Goal: Task Accomplishment & Management: Manage account settings

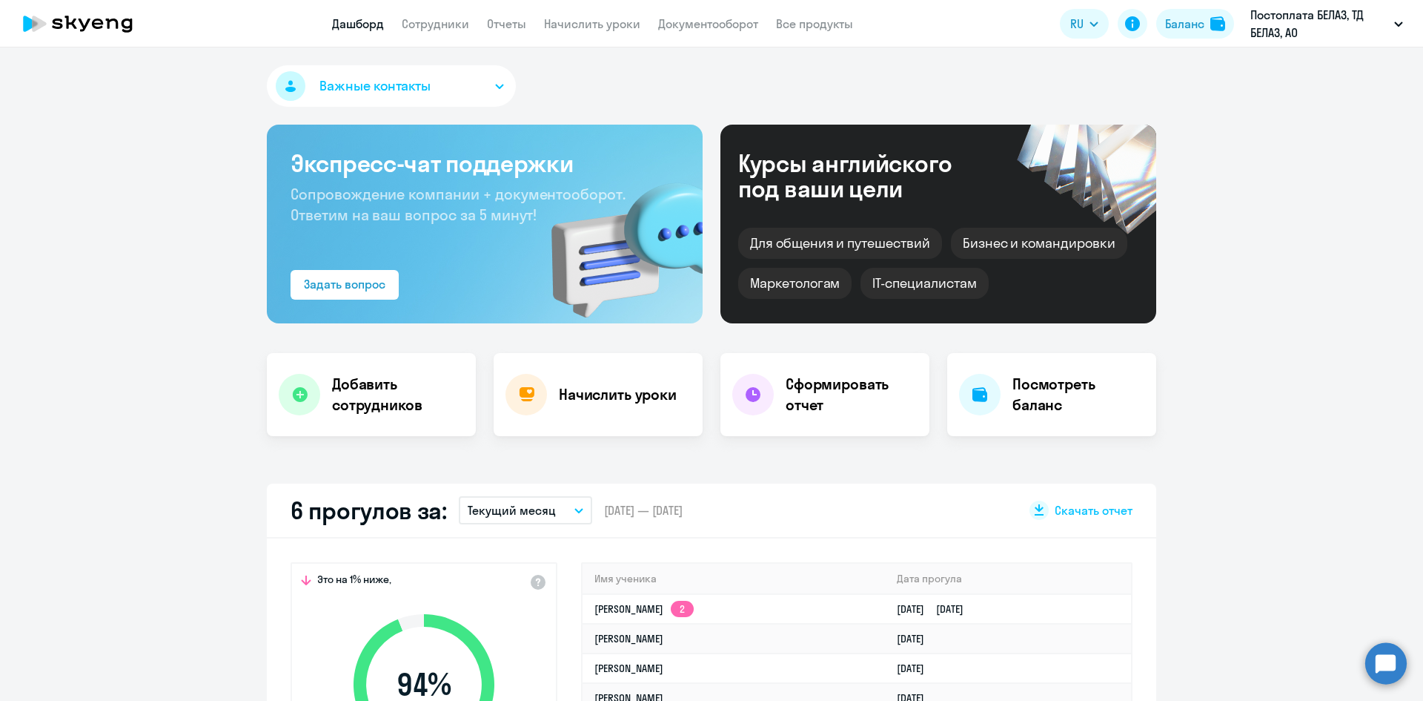
select select "30"
click at [446, 29] on link "Сотрудники" at bounding box center [435, 23] width 67 height 15
select select "30"
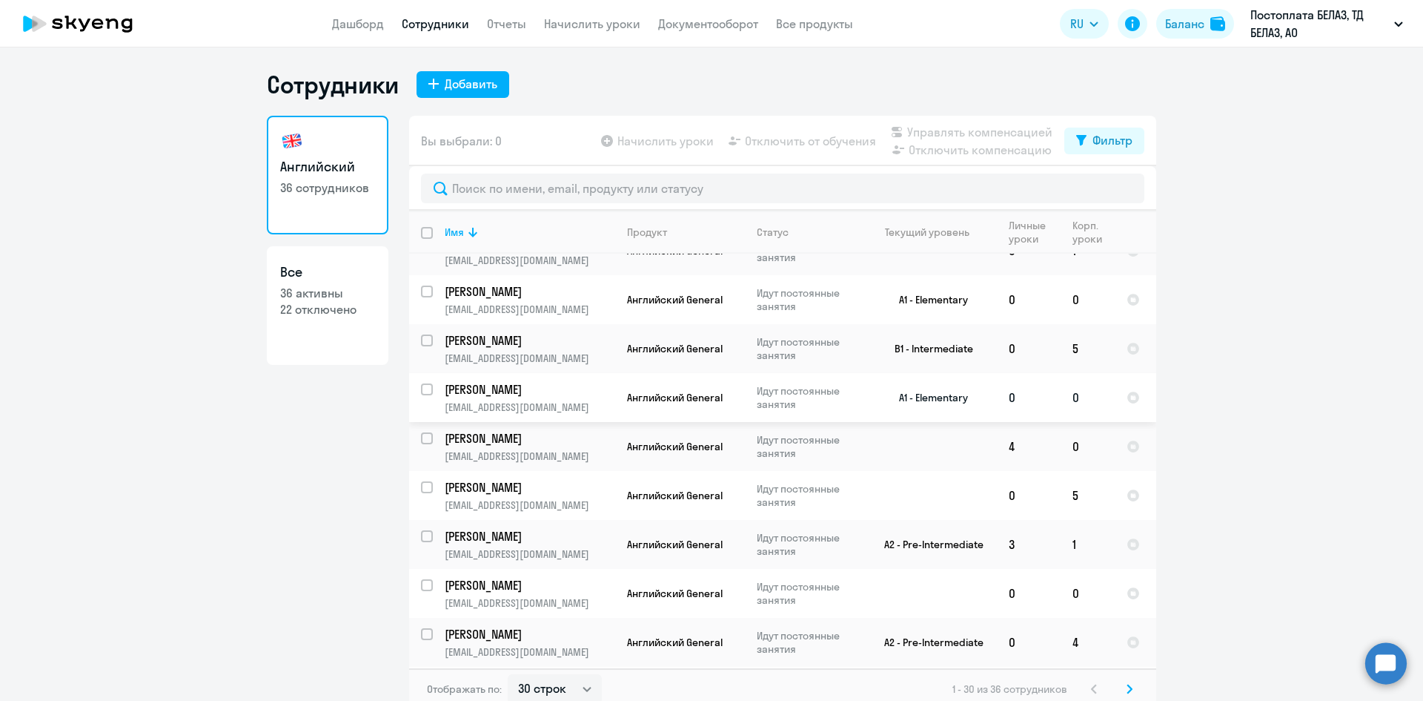
scroll to position [148, 0]
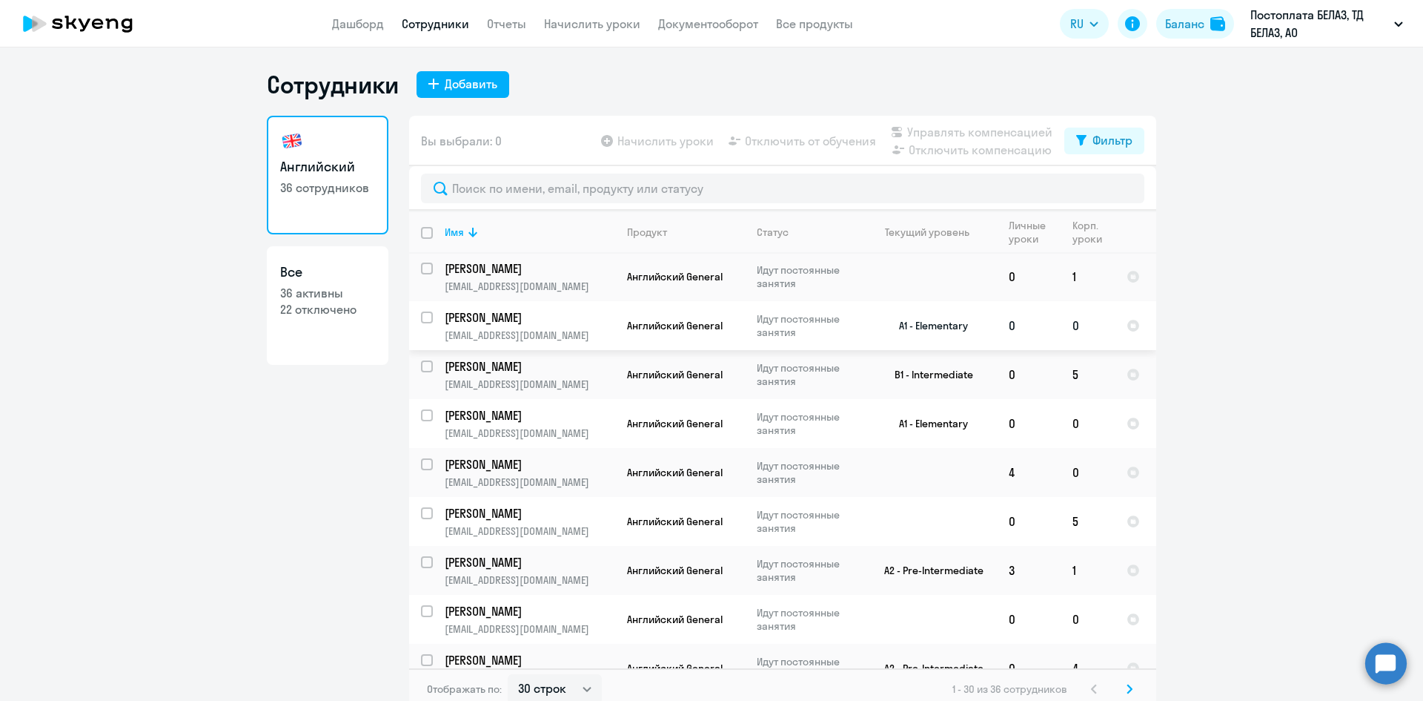
click at [421, 320] on input "select row 40666320" at bounding box center [436, 326] width 30 height 30
checkbox input "true"
click at [844, 138] on span "Отключить от обучения" at bounding box center [810, 141] width 131 height 18
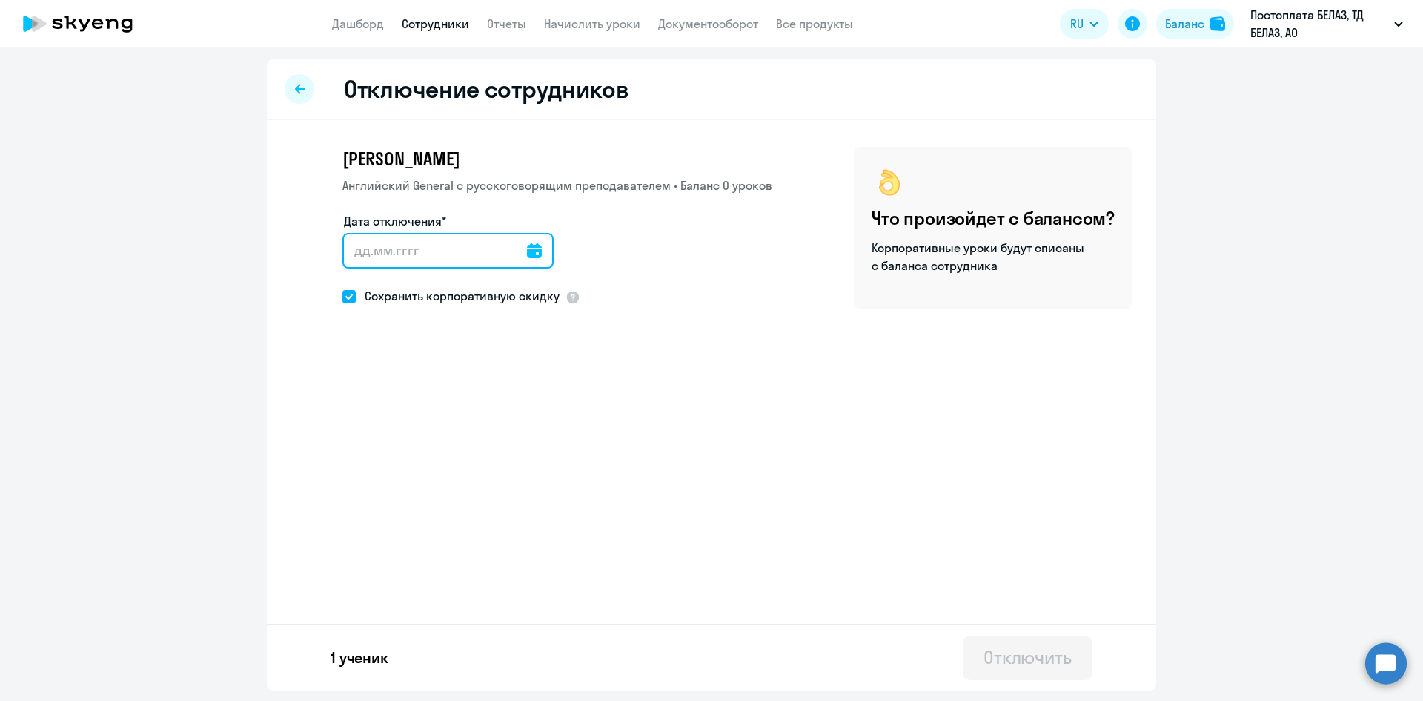
click at [471, 260] on input "Дата отключения*" at bounding box center [447, 251] width 211 height 36
click at [527, 253] on icon at bounding box center [534, 250] width 15 height 15
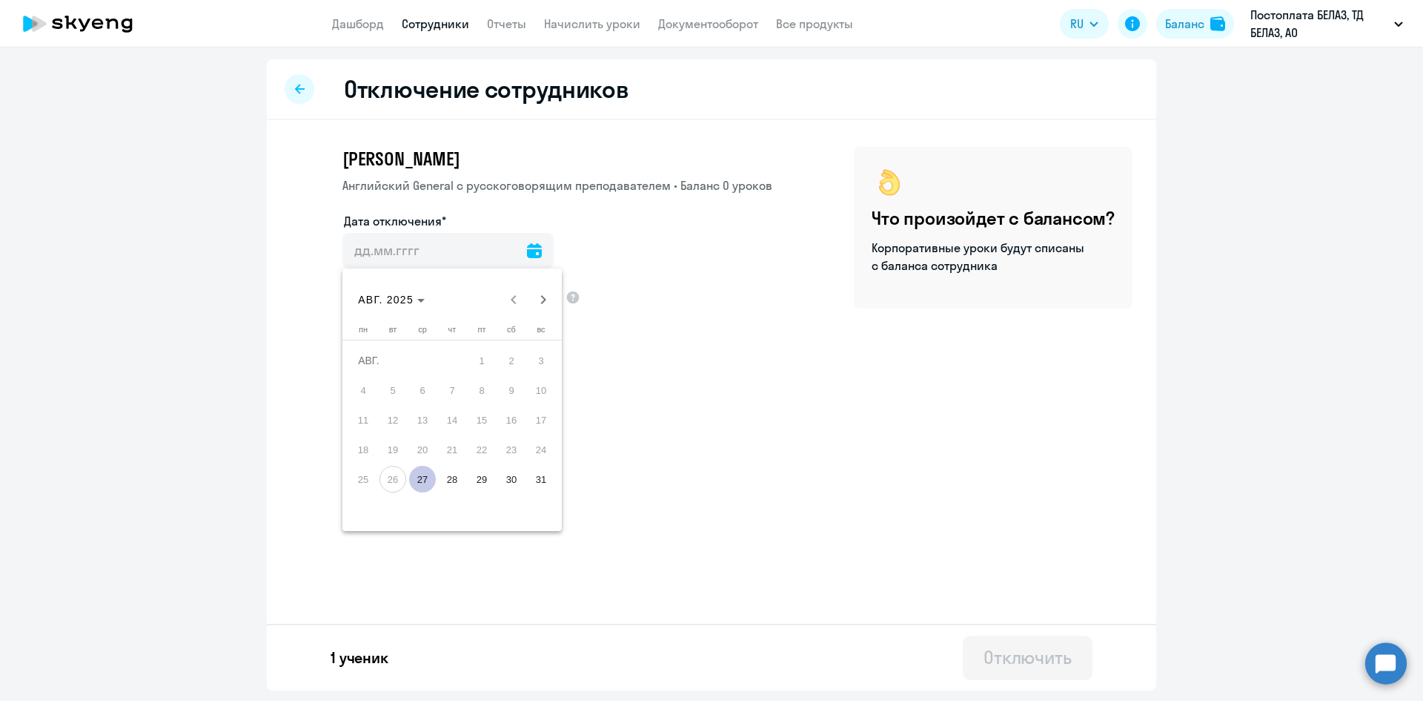
click at [431, 474] on span "27" at bounding box center [422, 479] width 27 height 27
type input "[DATE]"
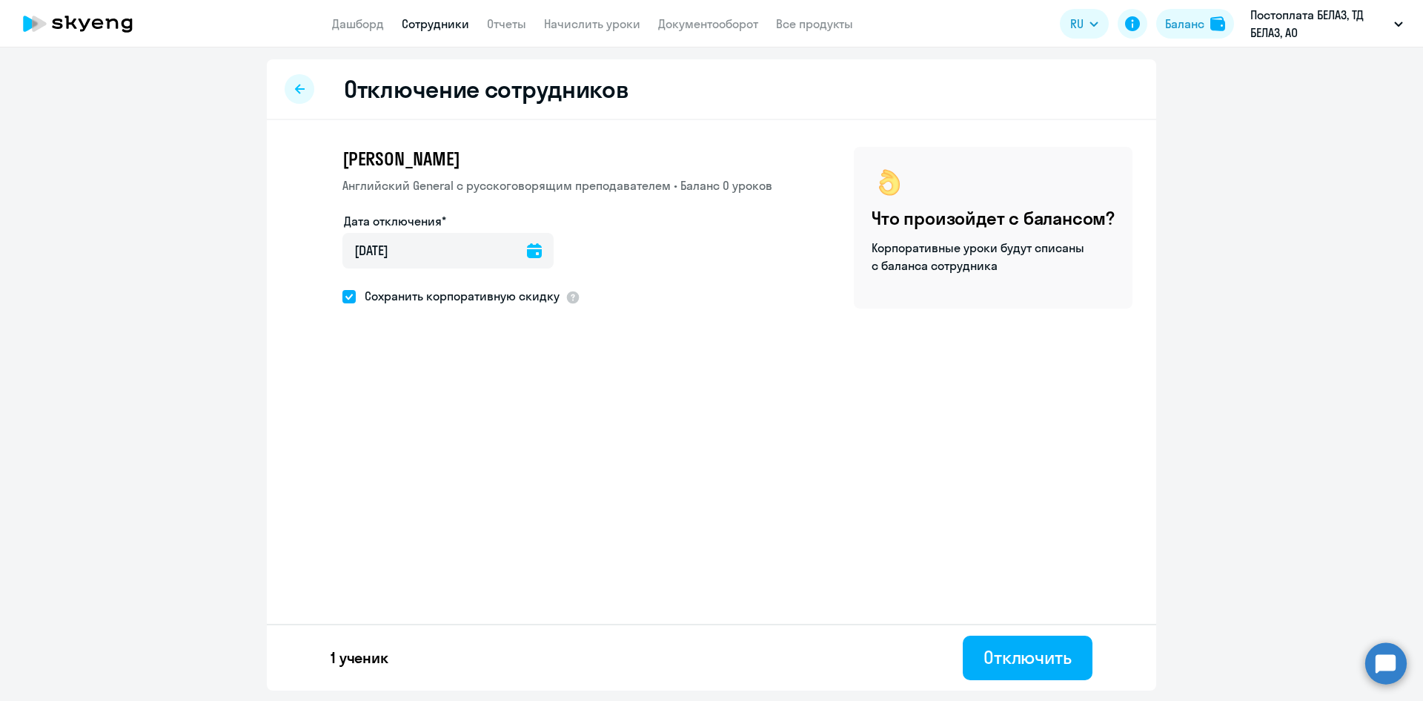
click at [497, 289] on span "Сохранить корпоративную скидку" at bounding box center [458, 296] width 204 height 18
click at [342, 296] on input "Сохранить корпоративную скидку" at bounding box center [342, 296] width 1 height 1
checkbox input "false"
click at [1056, 646] on div "Отключить" at bounding box center [1028, 657] width 88 height 24
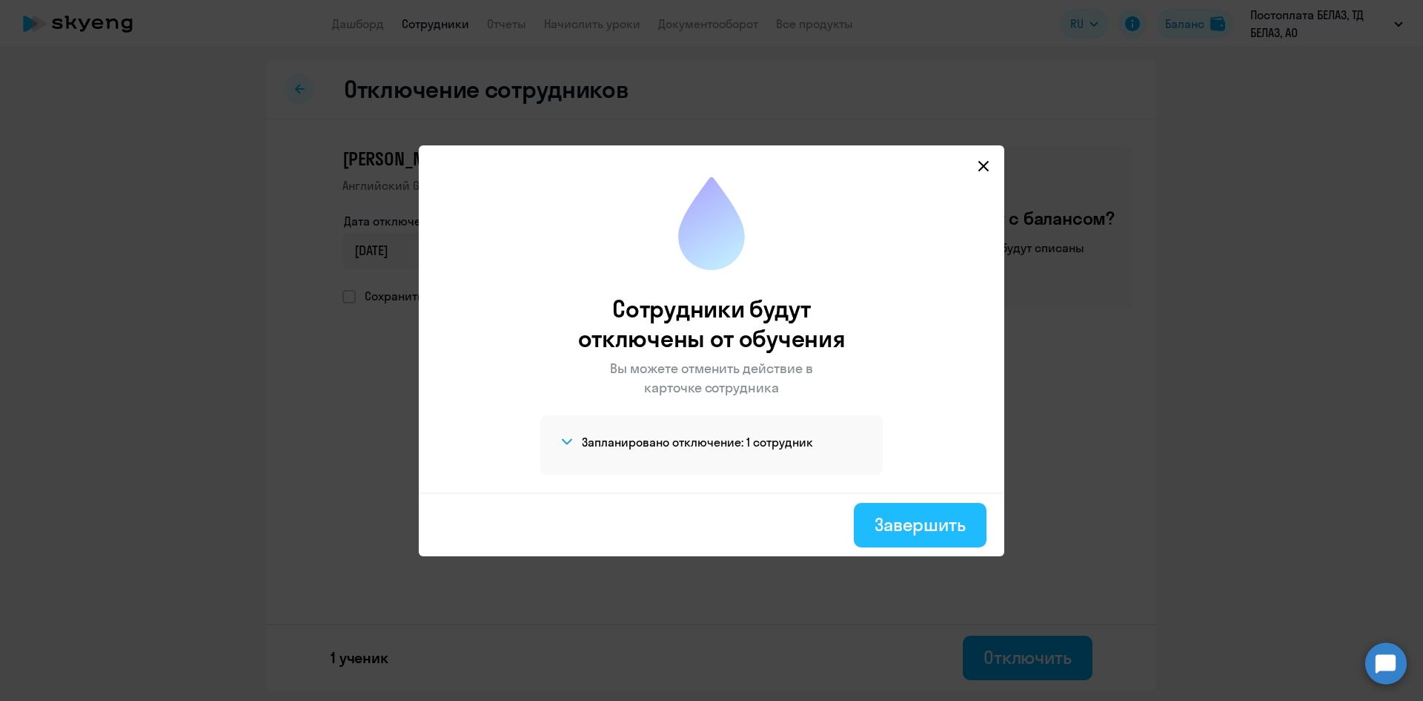
click at [967, 540] on button "Завершить" at bounding box center [920, 525] width 133 height 44
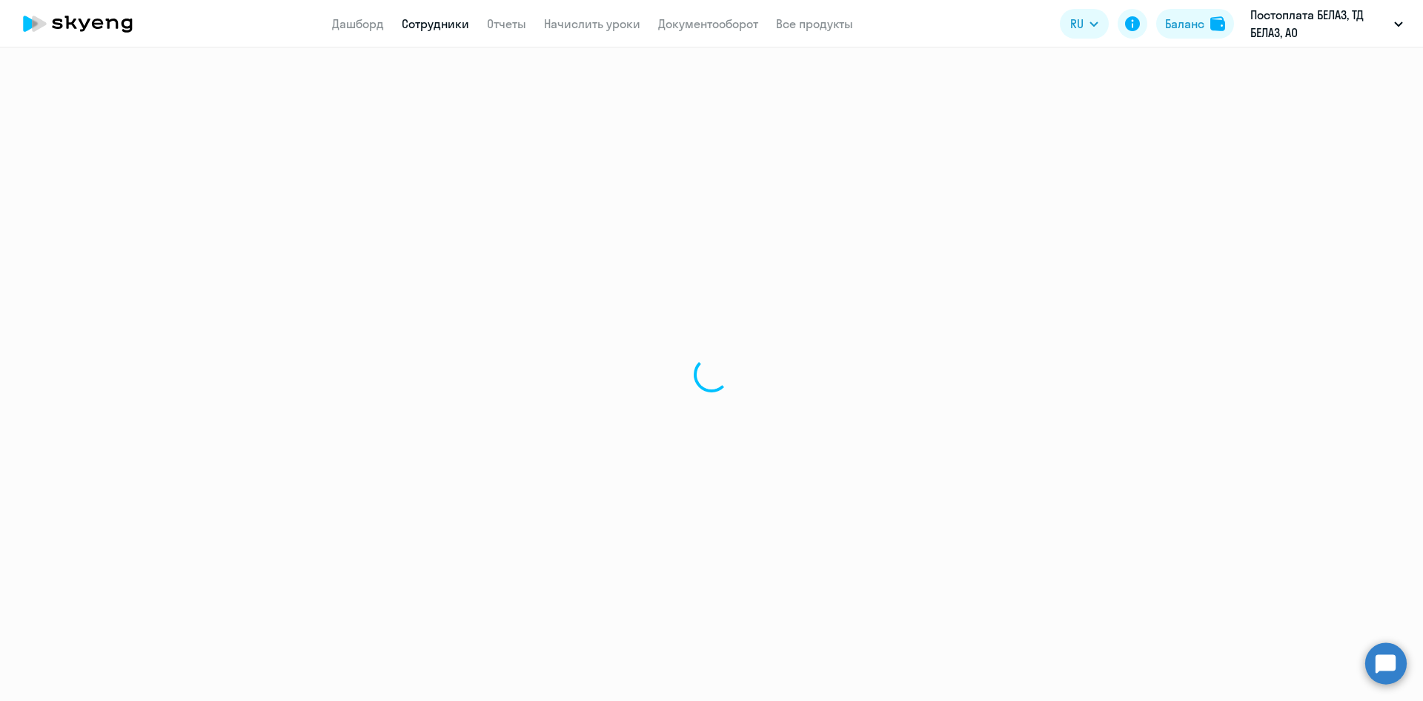
select select "30"
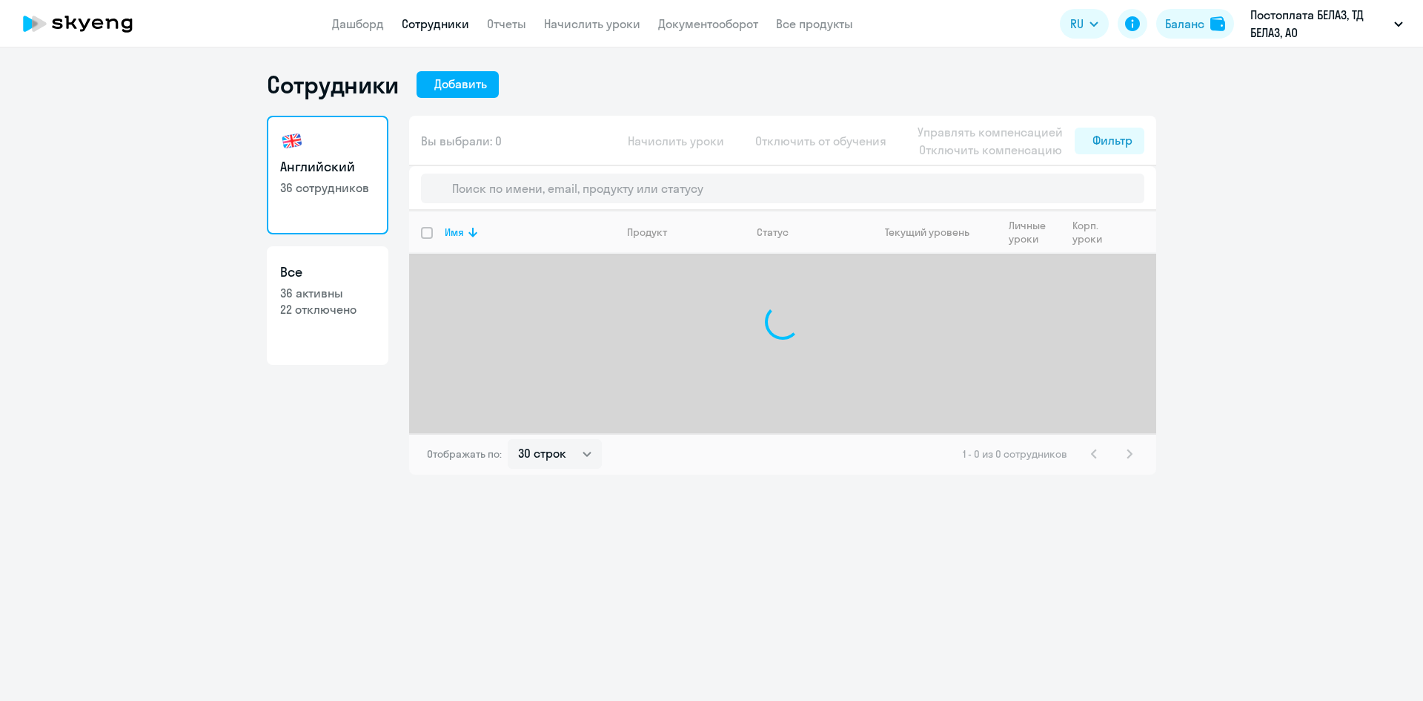
select select "30"
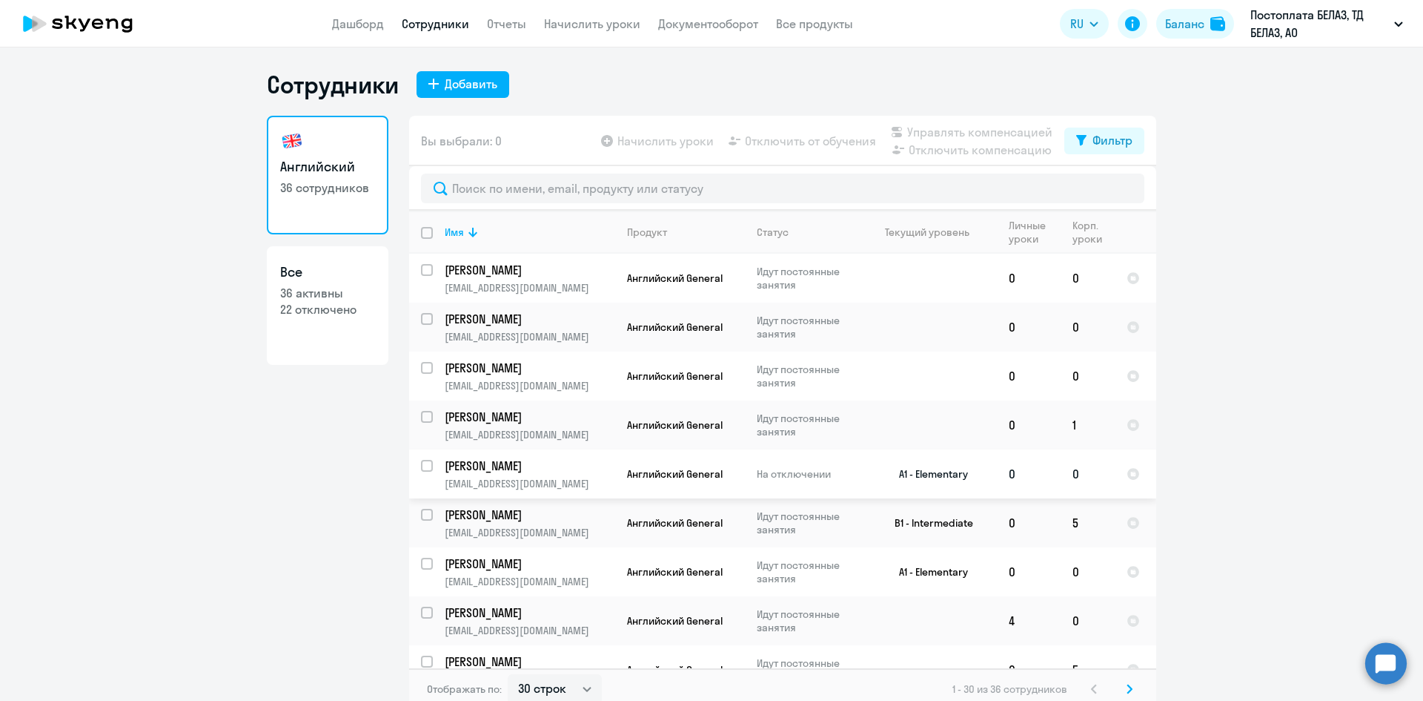
click at [425, 468] on input "select row 40666320" at bounding box center [436, 475] width 30 height 30
checkbox input "true"
click at [793, 148] on span "Отключить от обучения" at bounding box center [810, 141] width 131 height 18
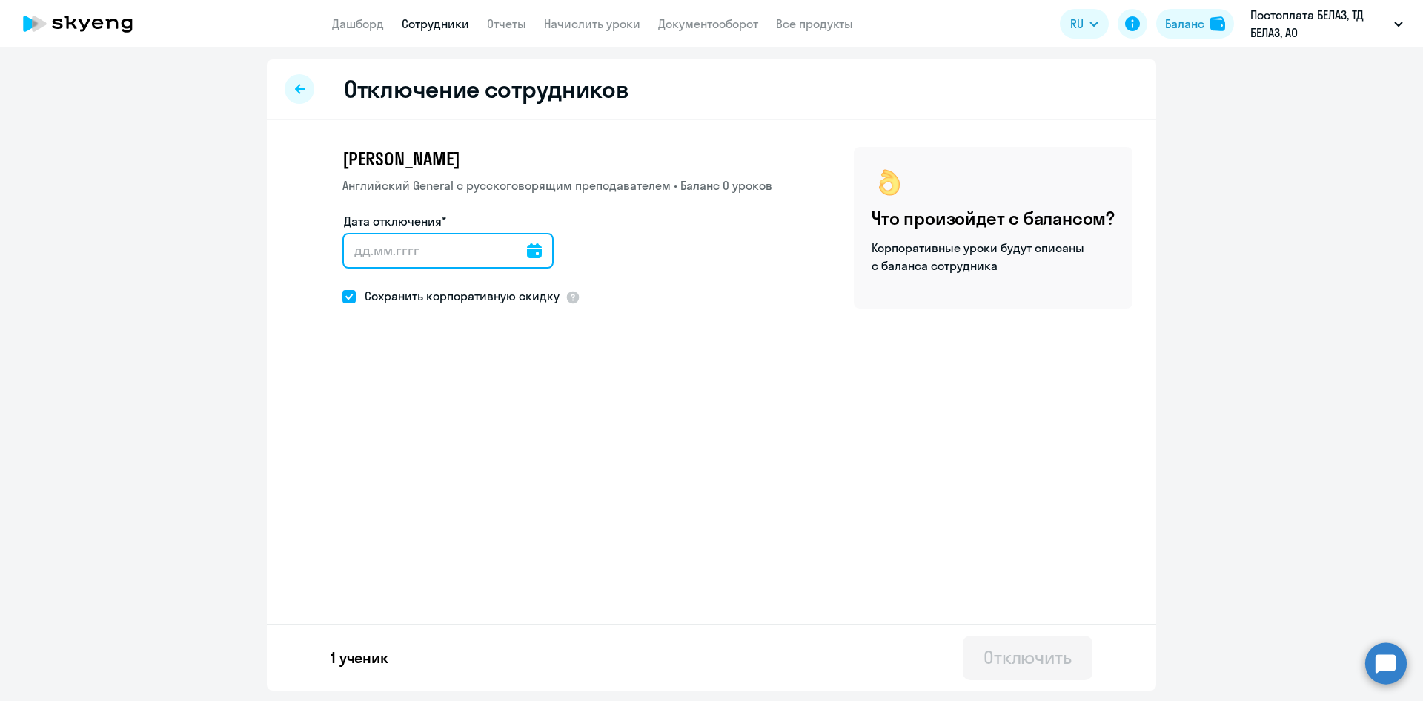
click at [429, 256] on input "Дата отключения*" at bounding box center [447, 251] width 211 height 36
click at [528, 254] on icon at bounding box center [534, 250] width 15 height 15
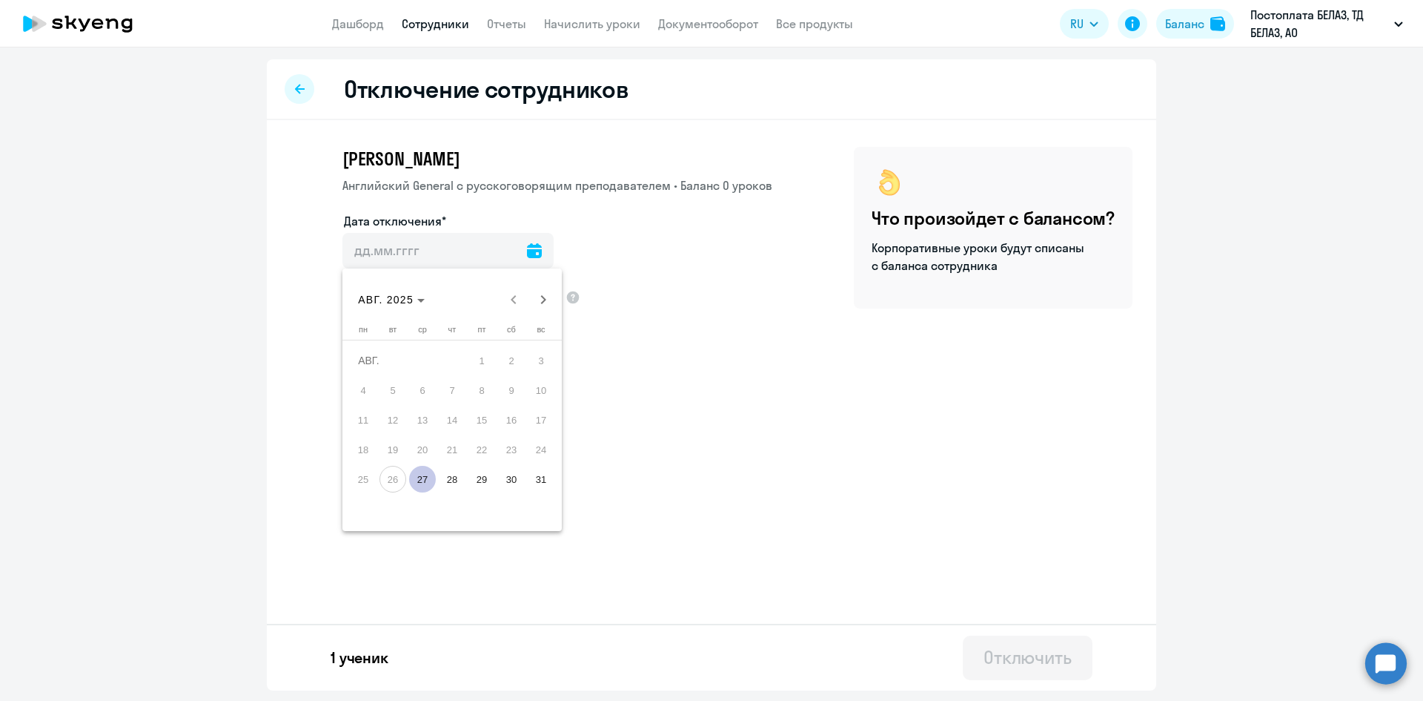
click at [424, 479] on span "27" at bounding box center [422, 479] width 27 height 27
type input "[DATE]"
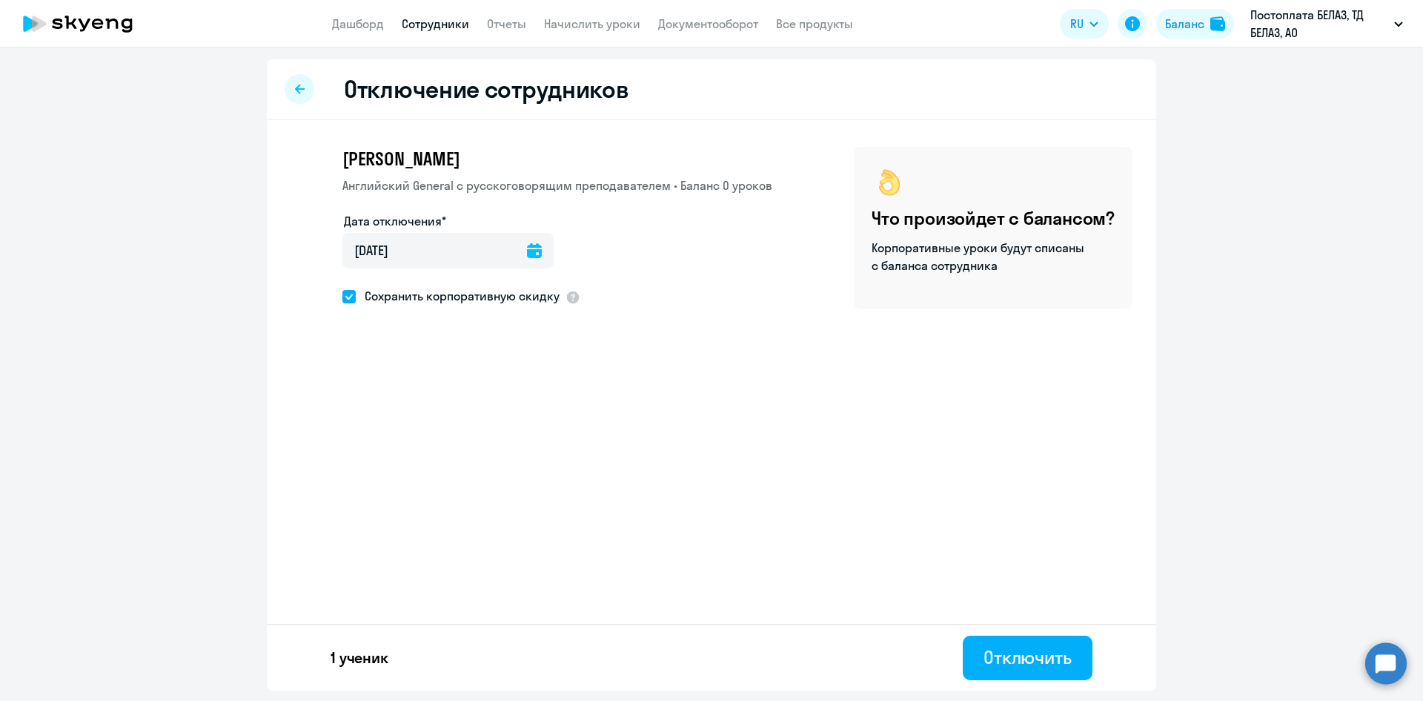
click at [494, 304] on ds-checkbox "Сохранить корпоративную скидку" at bounding box center [450, 297] width 217 height 22
click at [494, 304] on span "Сохранить корпоративную скидку" at bounding box center [458, 296] width 204 height 18
click at [342, 297] on input "Сохранить корпоративную скидку" at bounding box center [342, 296] width 1 height 1
checkbox input "false"
click at [1002, 665] on div "Отключить" at bounding box center [1028, 657] width 88 height 24
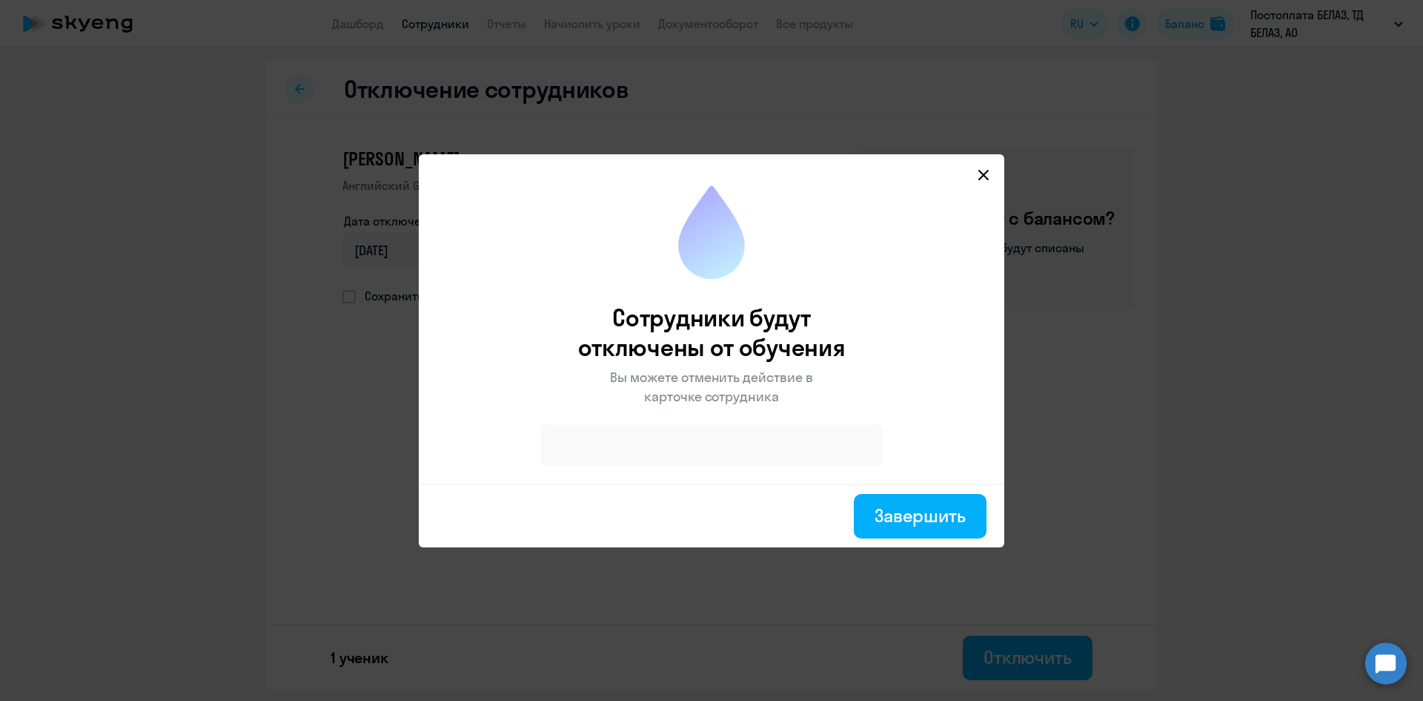
click at [753, 463] on div at bounding box center [711, 445] width 342 height 42
click at [741, 443] on div at bounding box center [711, 445] width 342 height 42
click at [890, 503] on div "Завершить" at bounding box center [920, 515] width 91 height 24
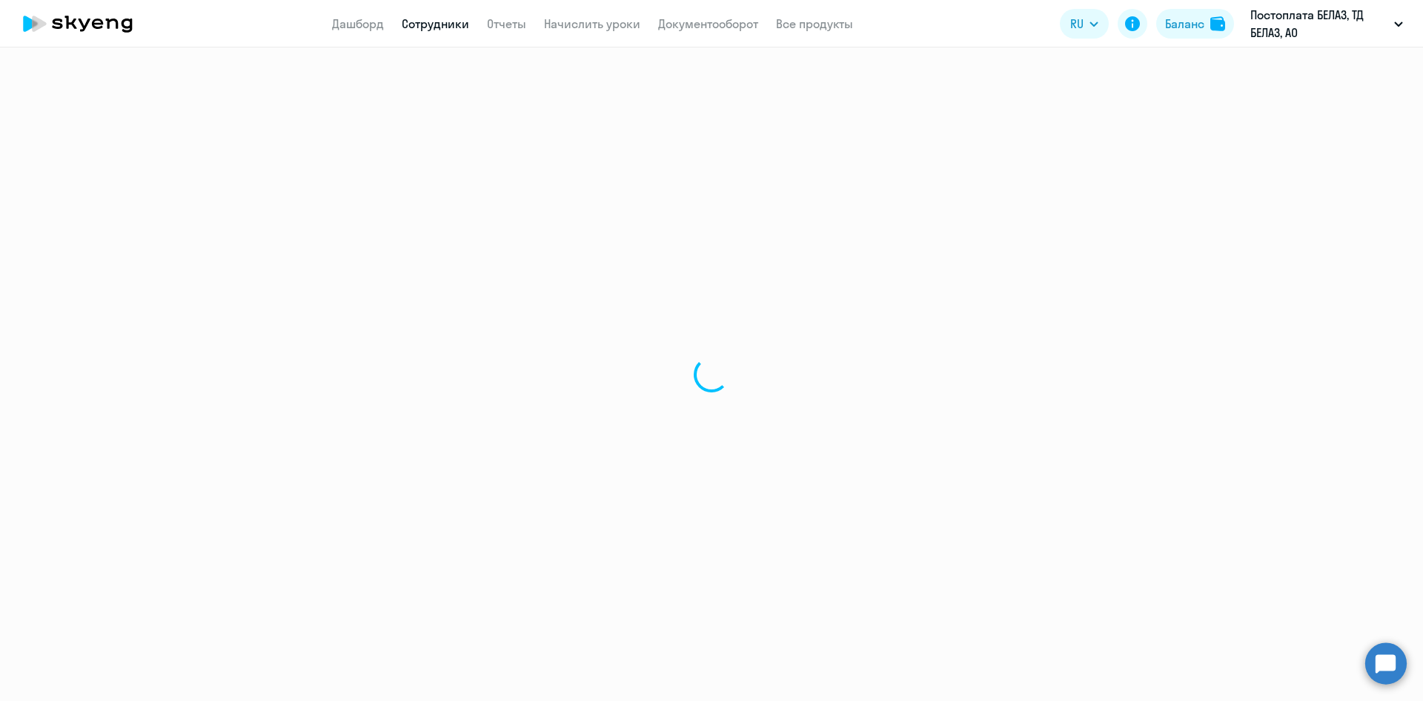
select select "30"
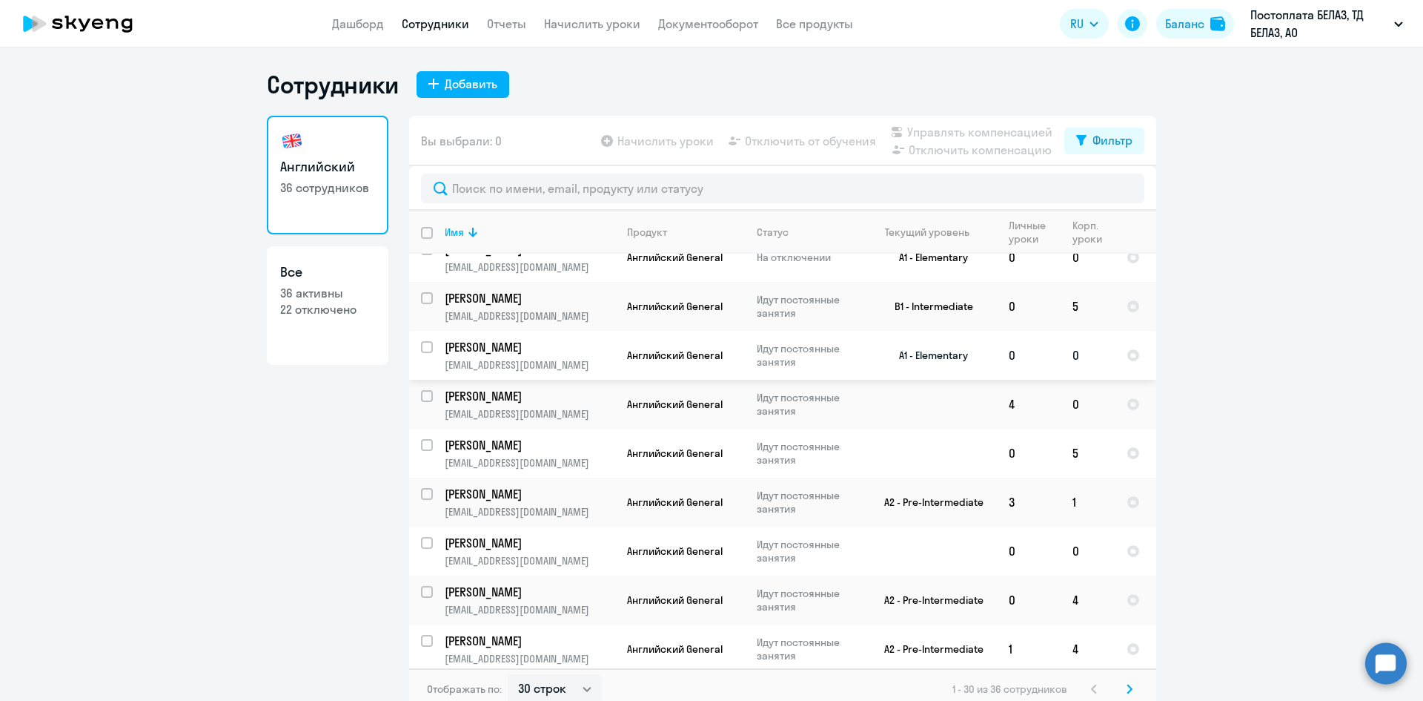
scroll to position [222, 0]
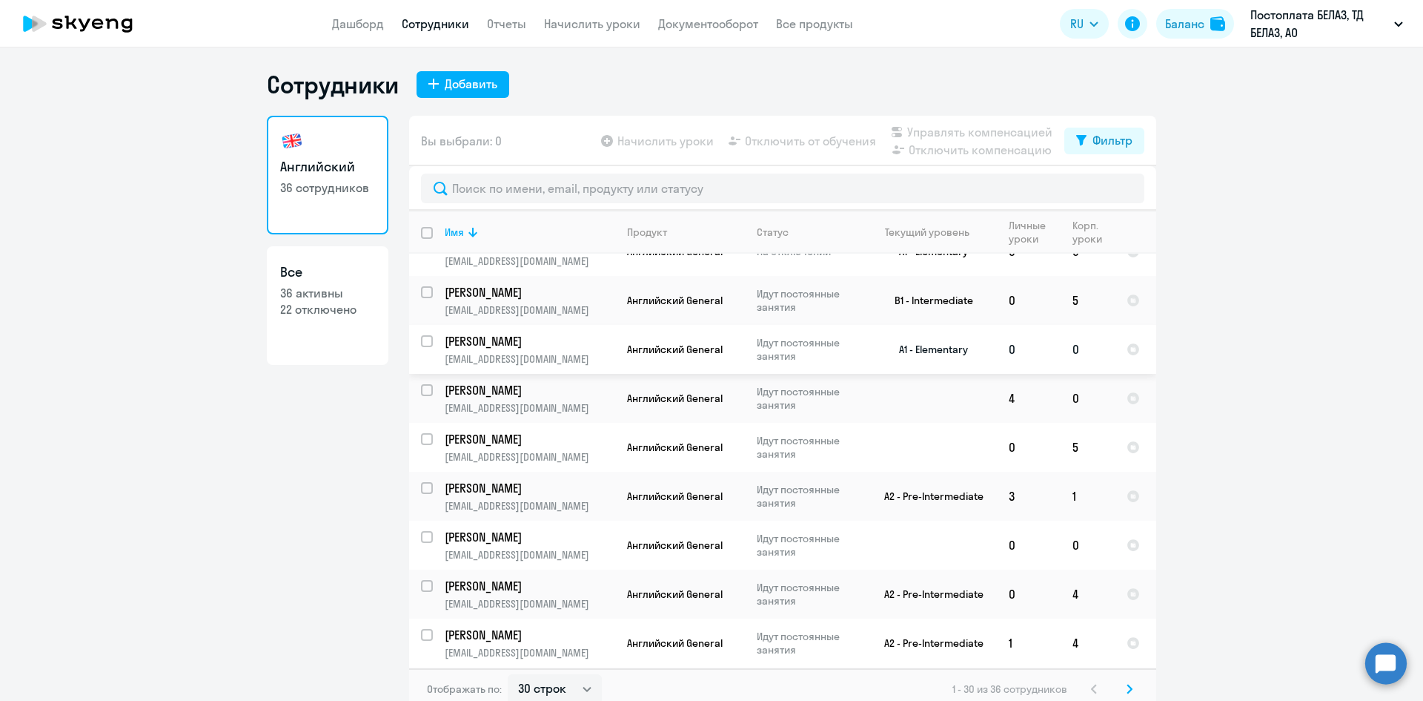
click at [421, 337] on input "select row 40661984" at bounding box center [436, 350] width 30 height 30
checkbox input "true"
click at [767, 143] on span "Отключить от обучения" at bounding box center [810, 141] width 131 height 18
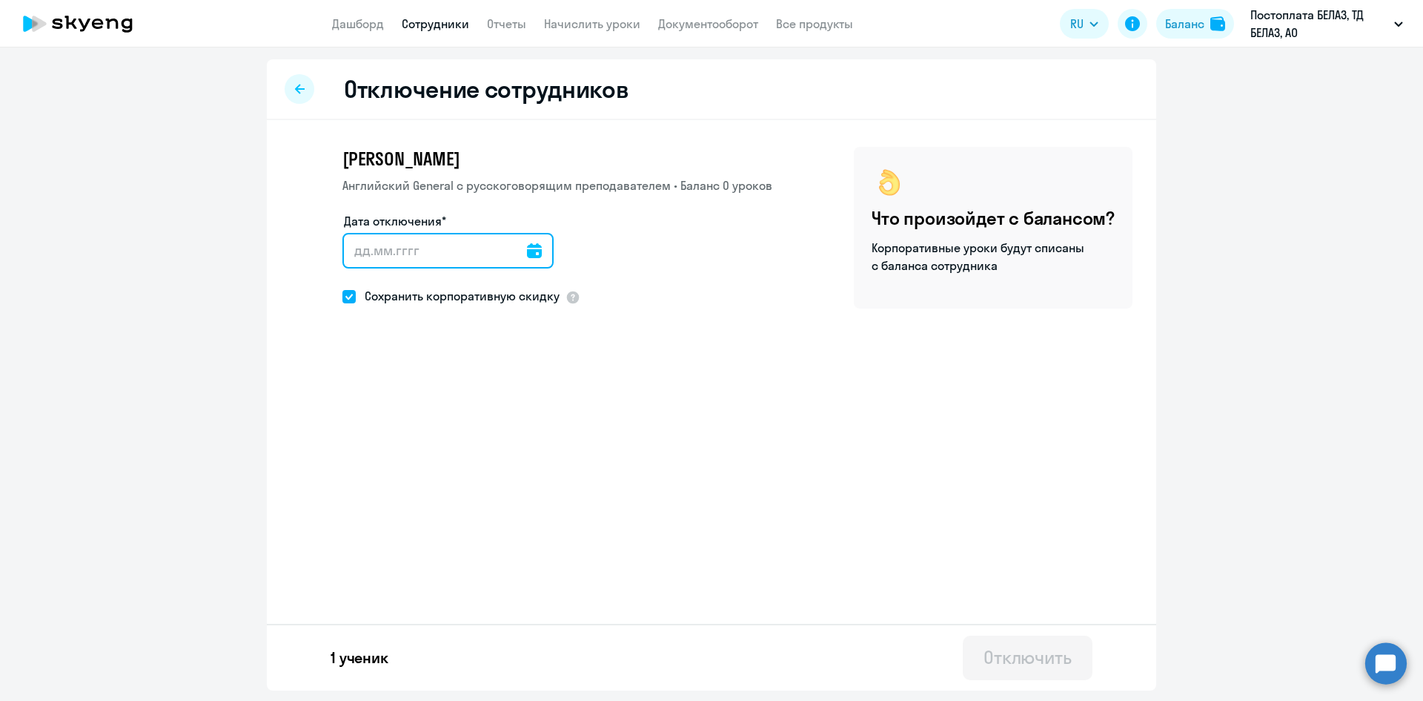
click at [434, 262] on input "Дата отключения*" at bounding box center [447, 251] width 211 height 36
click at [527, 254] on icon at bounding box center [534, 250] width 15 height 15
